Goal: Navigation & Orientation: Find specific page/section

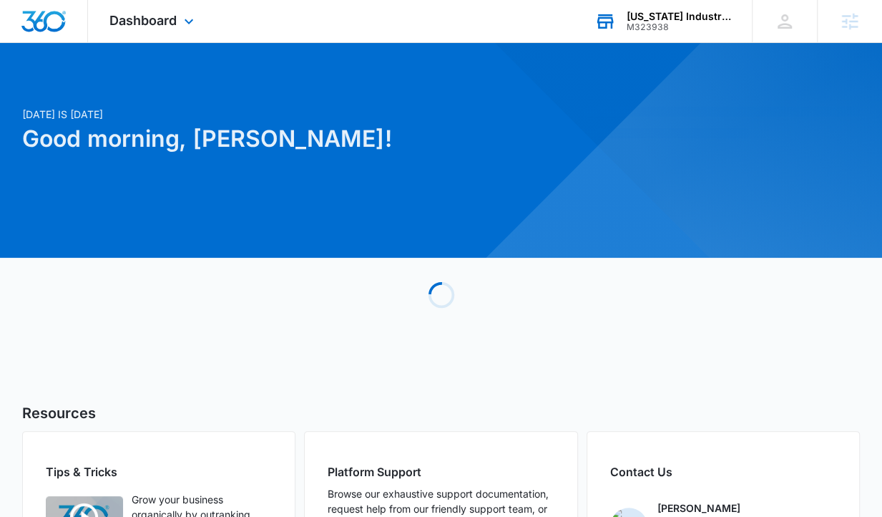
click at [649, 21] on div "[US_STATE] Industrial Services" at bounding box center [679, 16] width 104 height 11
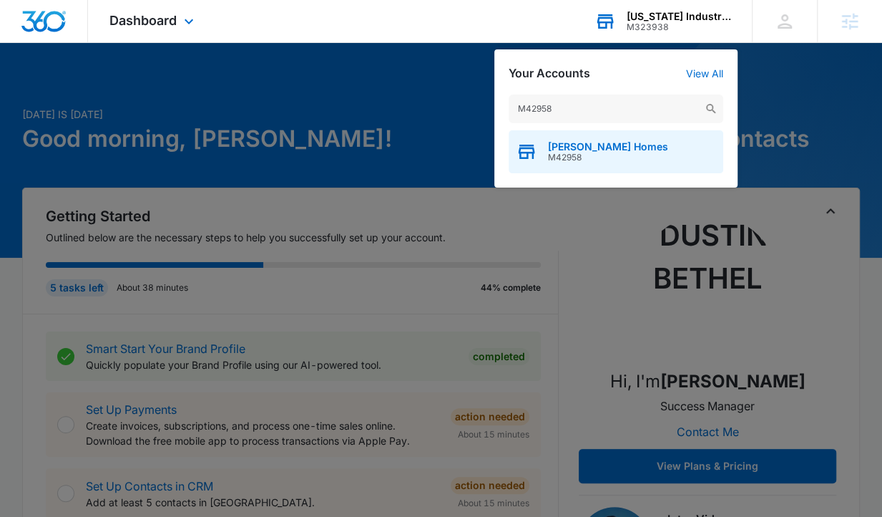
type input "M42958"
click at [569, 149] on span "[PERSON_NAME] Homes" at bounding box center [608, 146] width 120 height 11
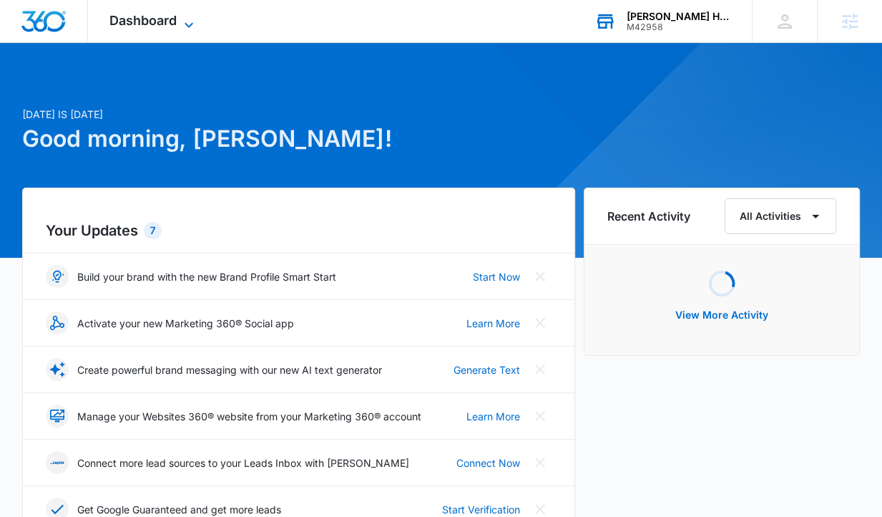
click at [172, 14] on span "Dashboard" at bounding box center [142, 20] width 67 height 15
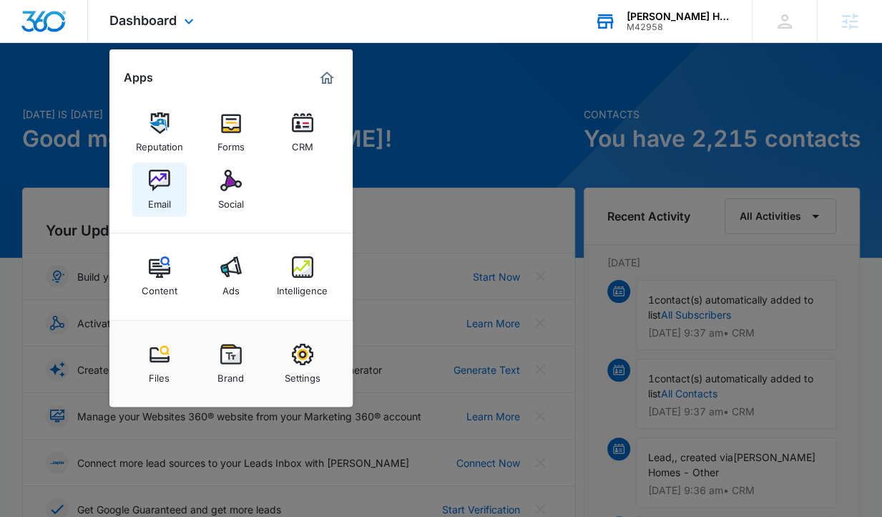
click at [162, 185] on img at bounding box center [159, 180] width 21 height 21
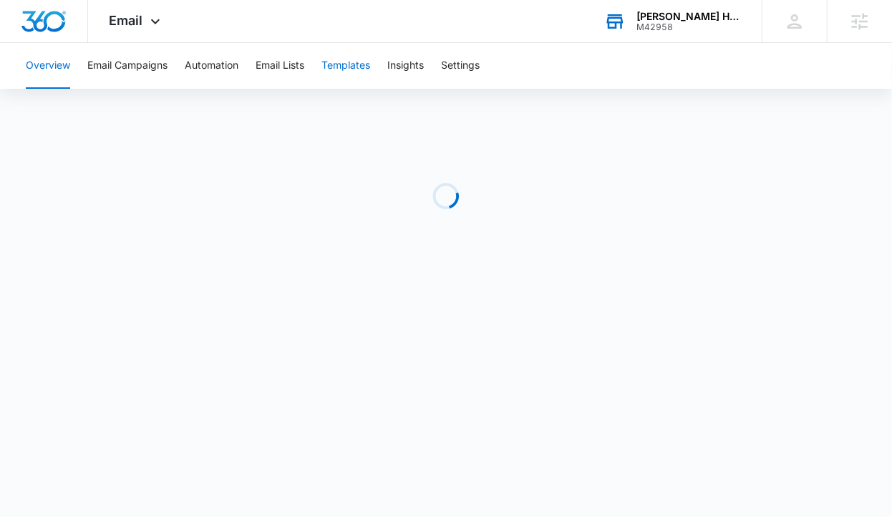
click at [341, 77] on button "Templates" at bounding box center [345, 66] width 49 height 46
click at [229, 57] on button "Automation" at bounding box center [212, 66] width 54 height 46
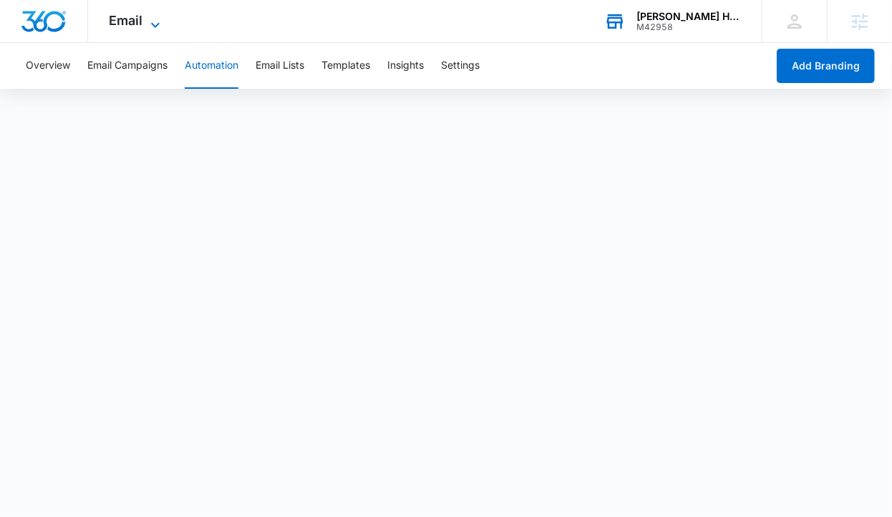
click at [137, 19] on span "Email" at bounding box center [126, 20] width 34 height 15
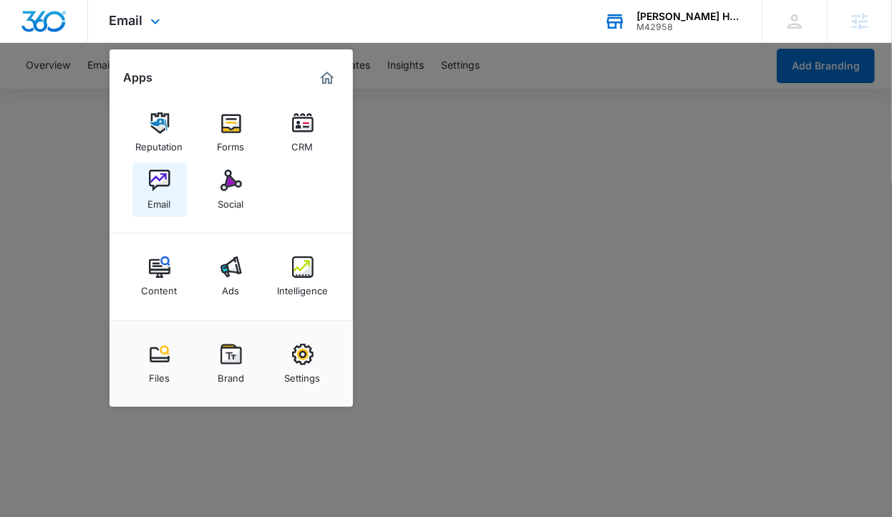
click at [172, 169] on link "Email" at bounding box center [159, 189] width 54 height 54
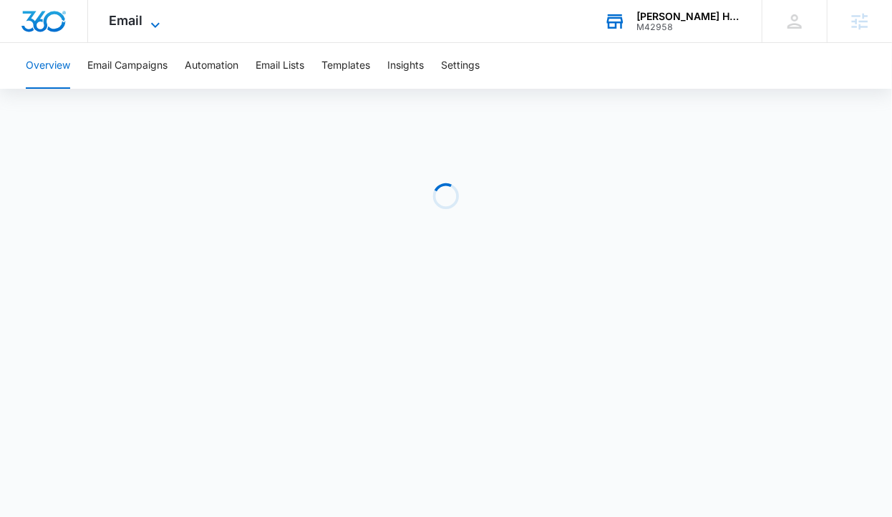
click at [135, 19] on span "Email" at bounding box center [126, 20] width 34 height 15
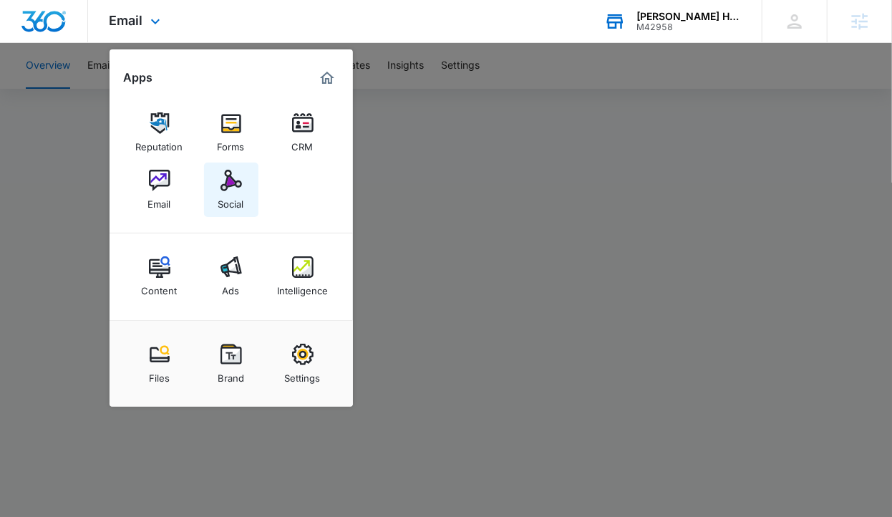
click at [221, 198] on div "Social" at bounding box center [231, 200] width 26 height 19
